Goal: Task Accomplishment & Management: Use online tool/utility

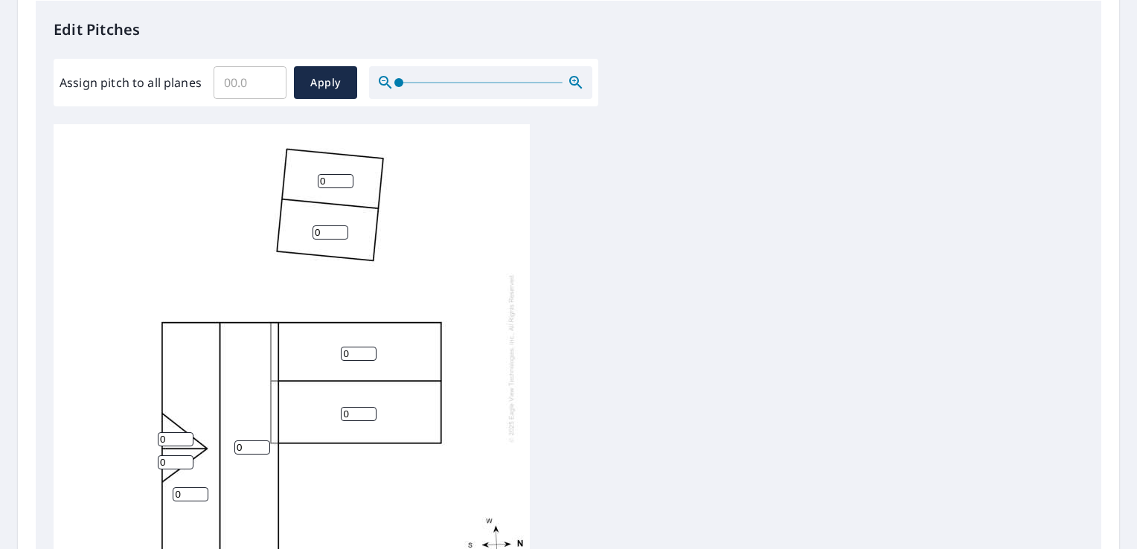
scroll to position [372, 0]
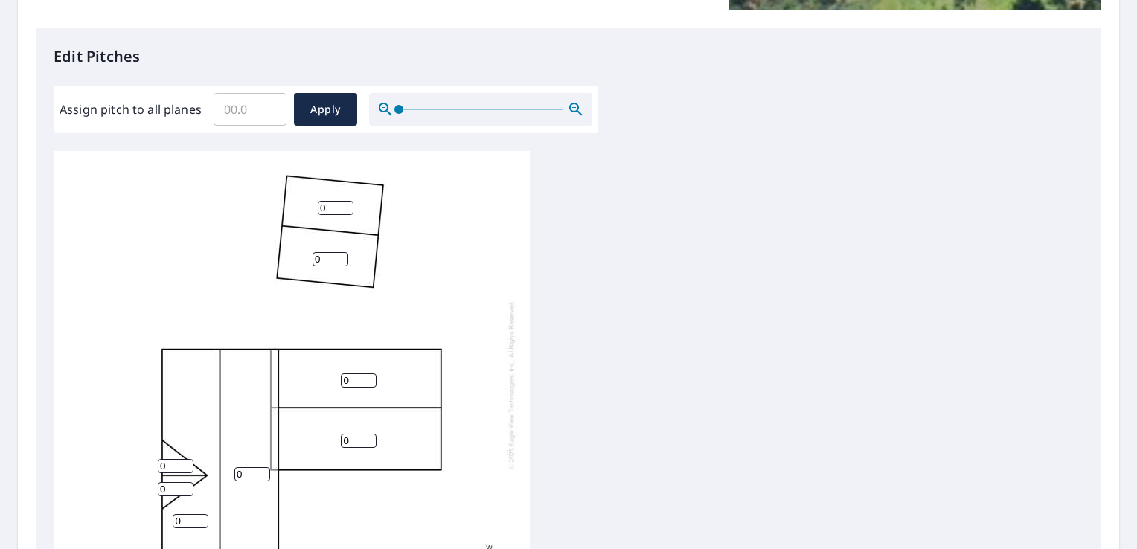
click at [324, 211] on input "0" at bounding box center [336, 208] width 36 height 14
type input "03"
click at [332, 258] on input "0" at bounding box center [331, 259] width 36 height 14
type input "03"
click at [256, 112] on input "Assign pitch to all planes" at bounding box center [250, 110] width 73 height 42
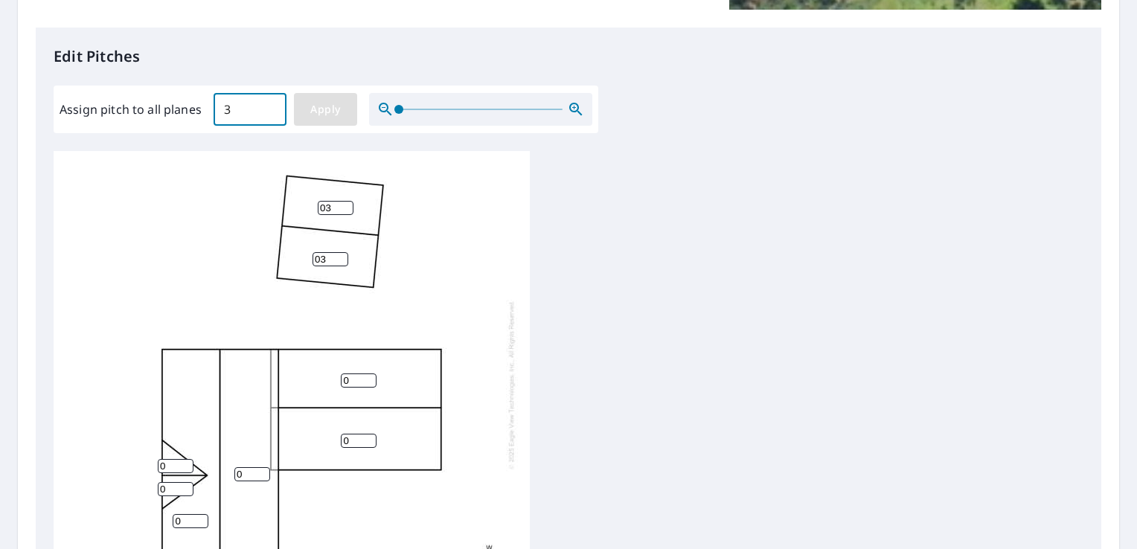
type input "3"
click at [342, 113] on span "Apply" at bounding box center [325, 109] width 39 height 19
type input "3"
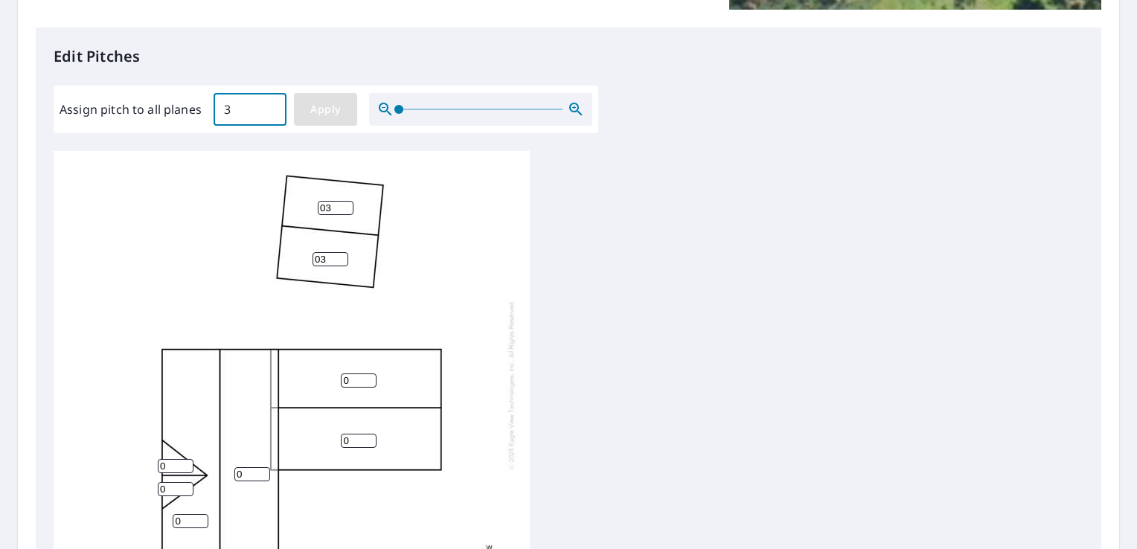
type input "3"
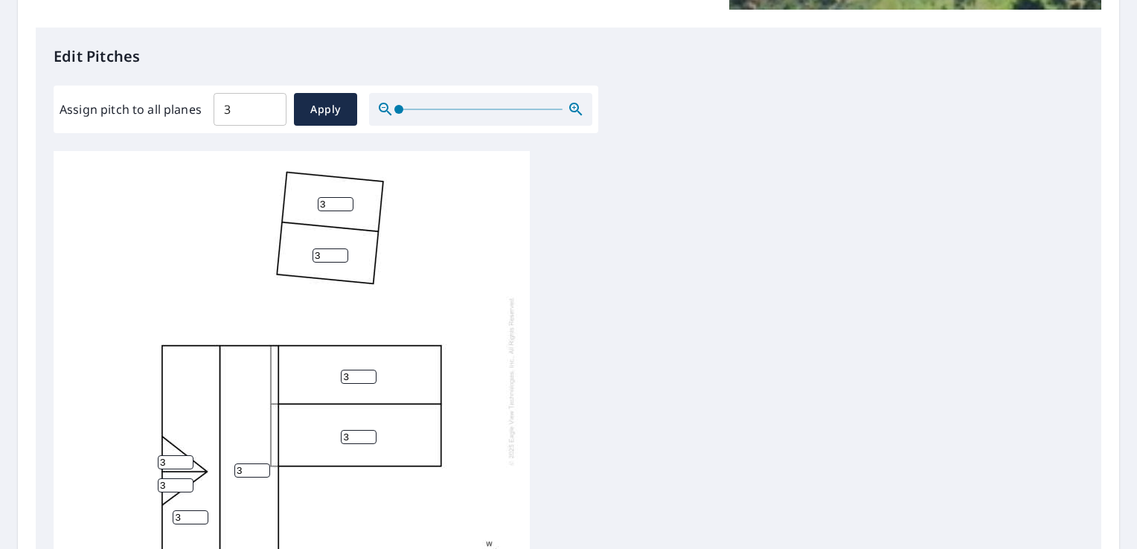
scroll to position [15, 0]
click at [827, 323] on div "3 3 3 3 3 3 3 3" at bounding box center [569, 384] width 1030 height 467
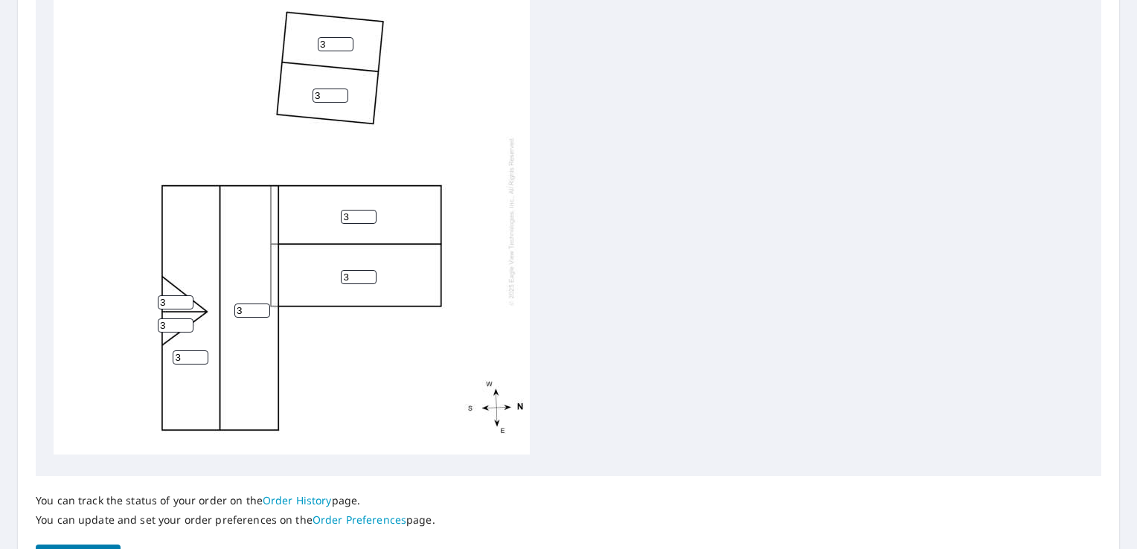
scroll to position [628, 0]
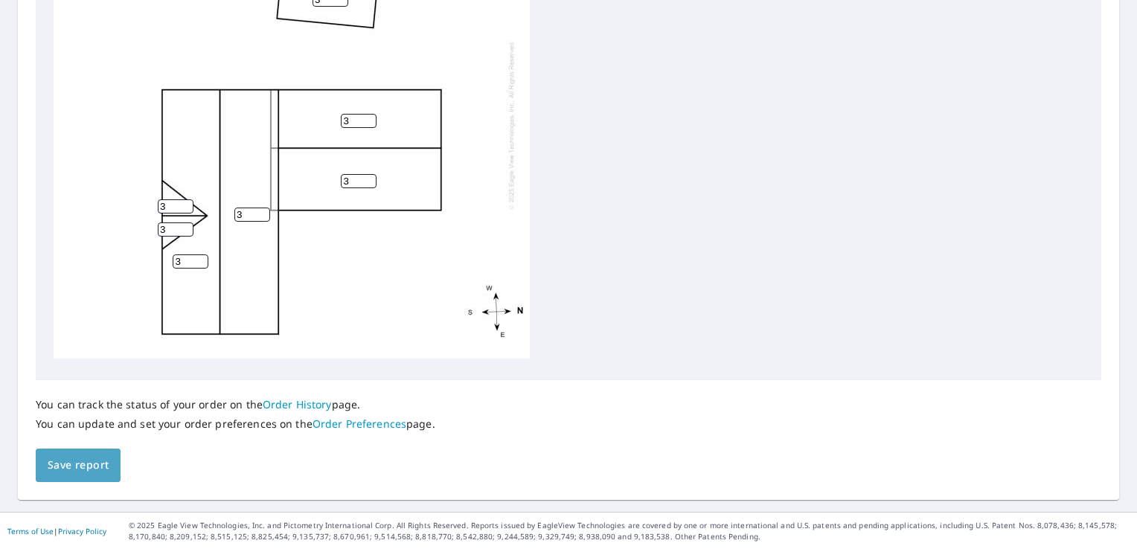
click at [102, 461] on span "Save report" at bounding box center [78, 465] width 61 height 19
